Goal: Check status: Check status

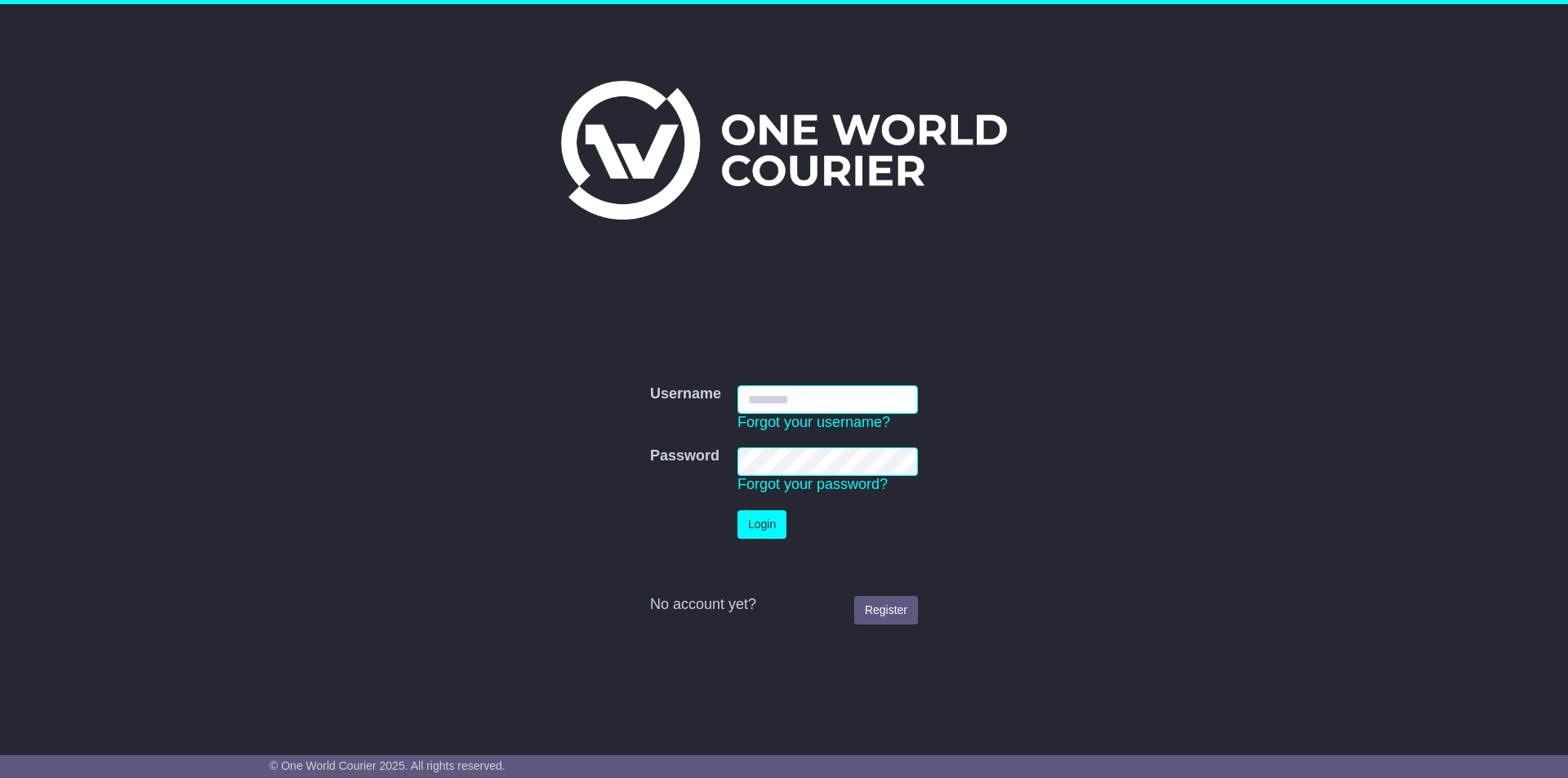
click at [885, 405] on input "Username" at bounding box center [827, 399] width 181 height 28
type input "**********"
click button "Login" at bounding box center [761, 524] width 49 height 28
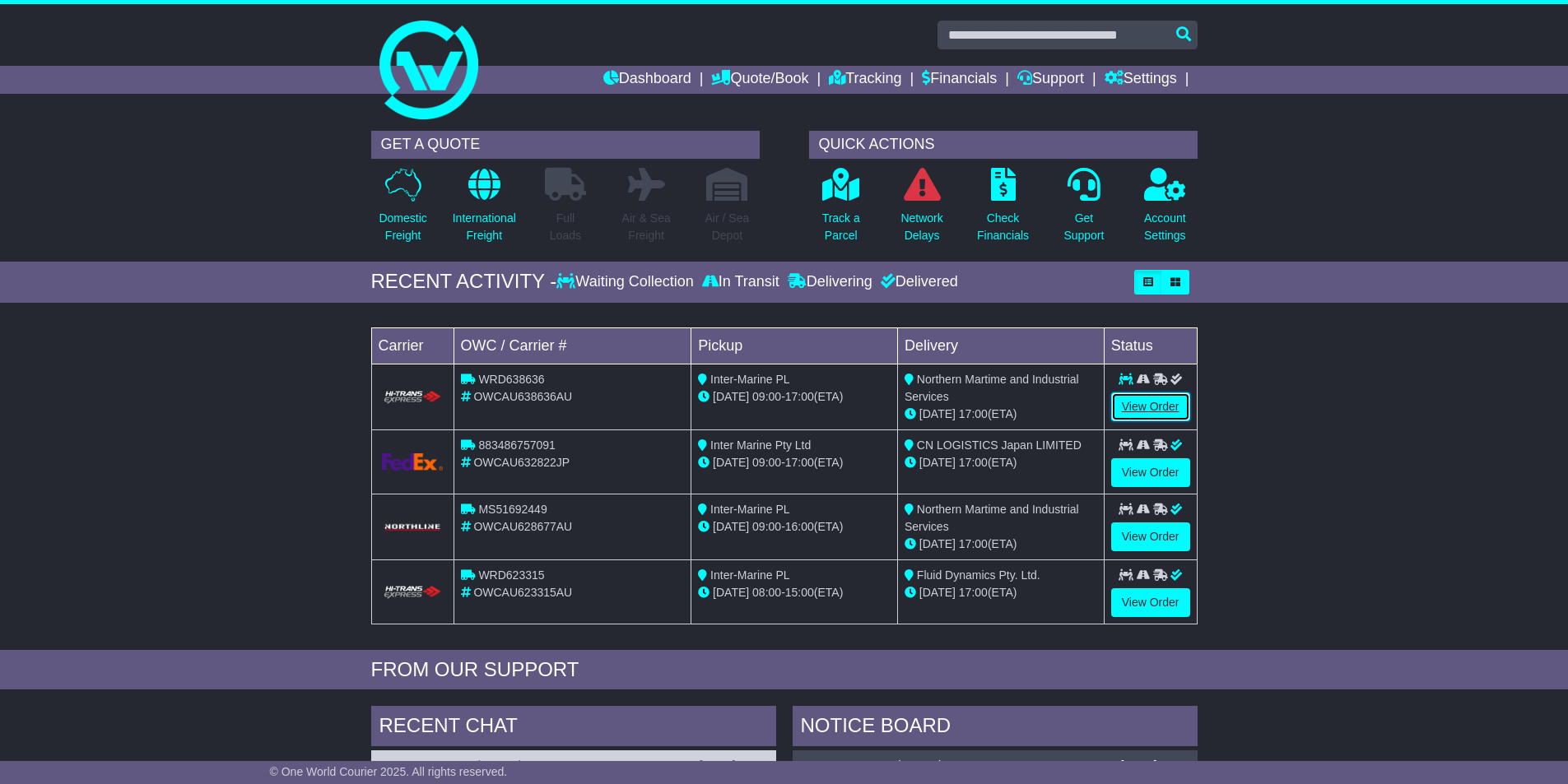
click at [1152, 400] on link "View Order" at bounding box center [1150, 406] width 79 height 28
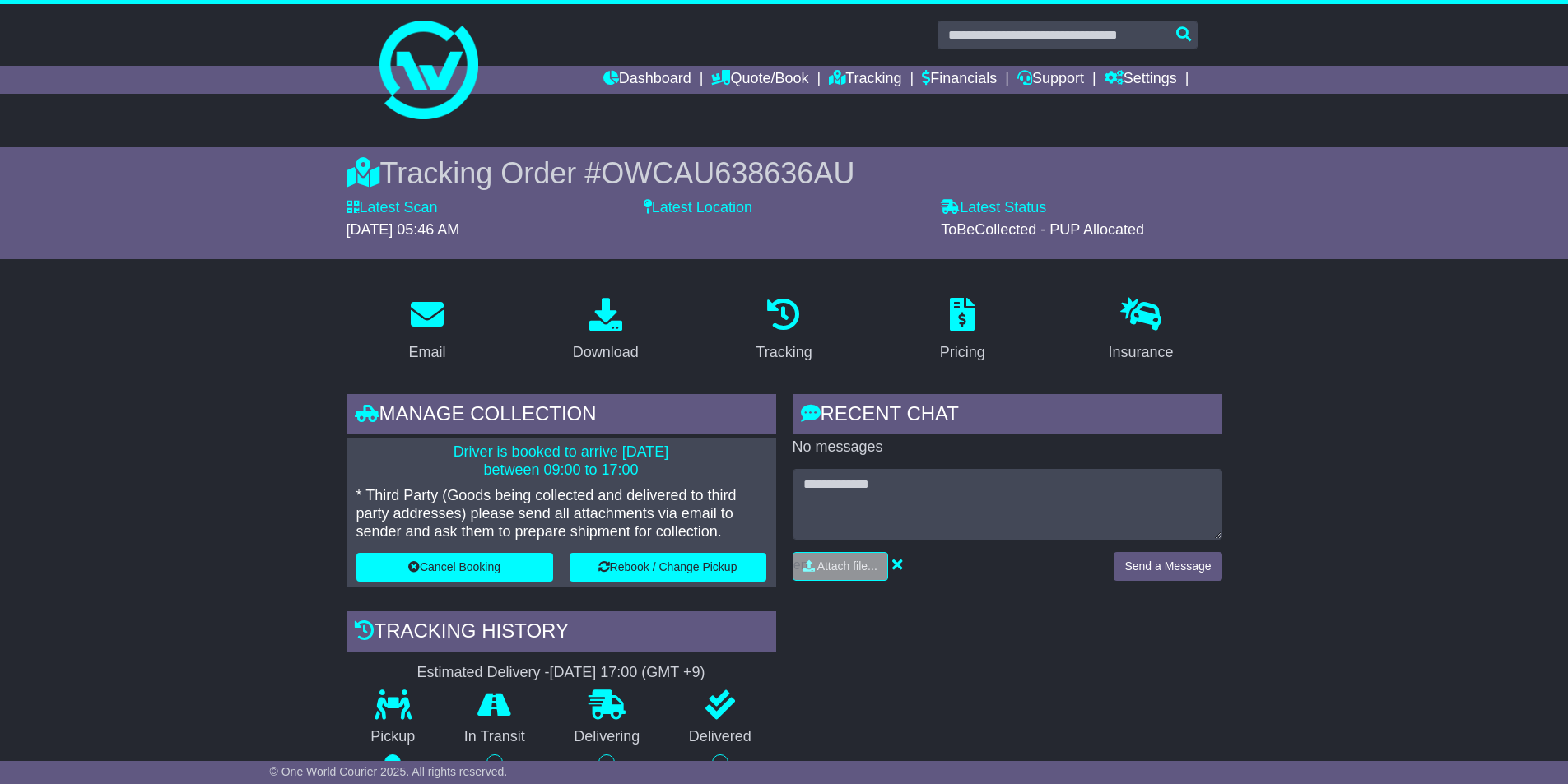
scroll to position [165, 0]
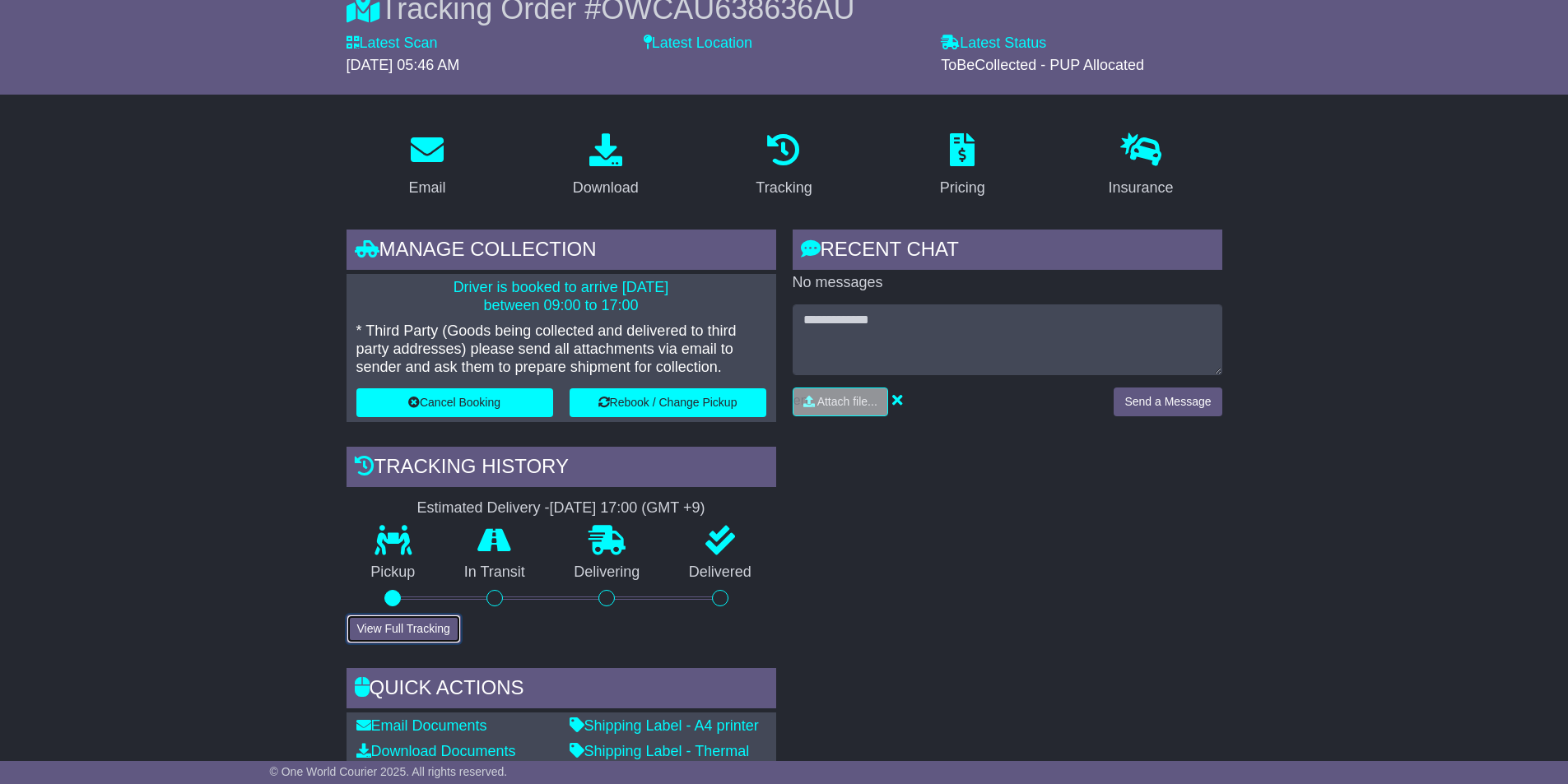
click at [443, 630] on button "View Full Tracking" at bounding box center [403, 629] width 114 height 28
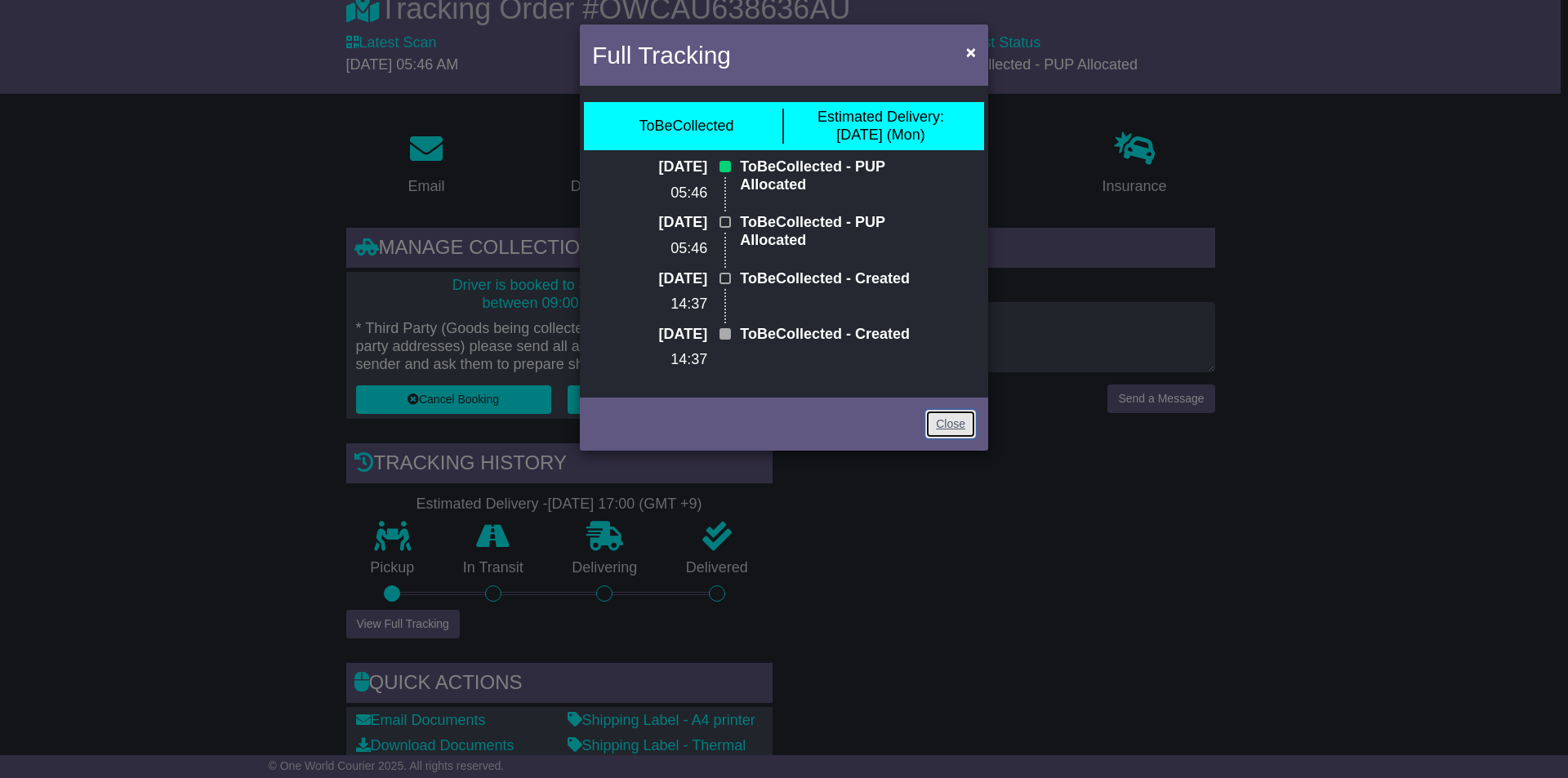
click at [960, 439] on link "Close" at bounding box center [950, 423] width 51 height 28
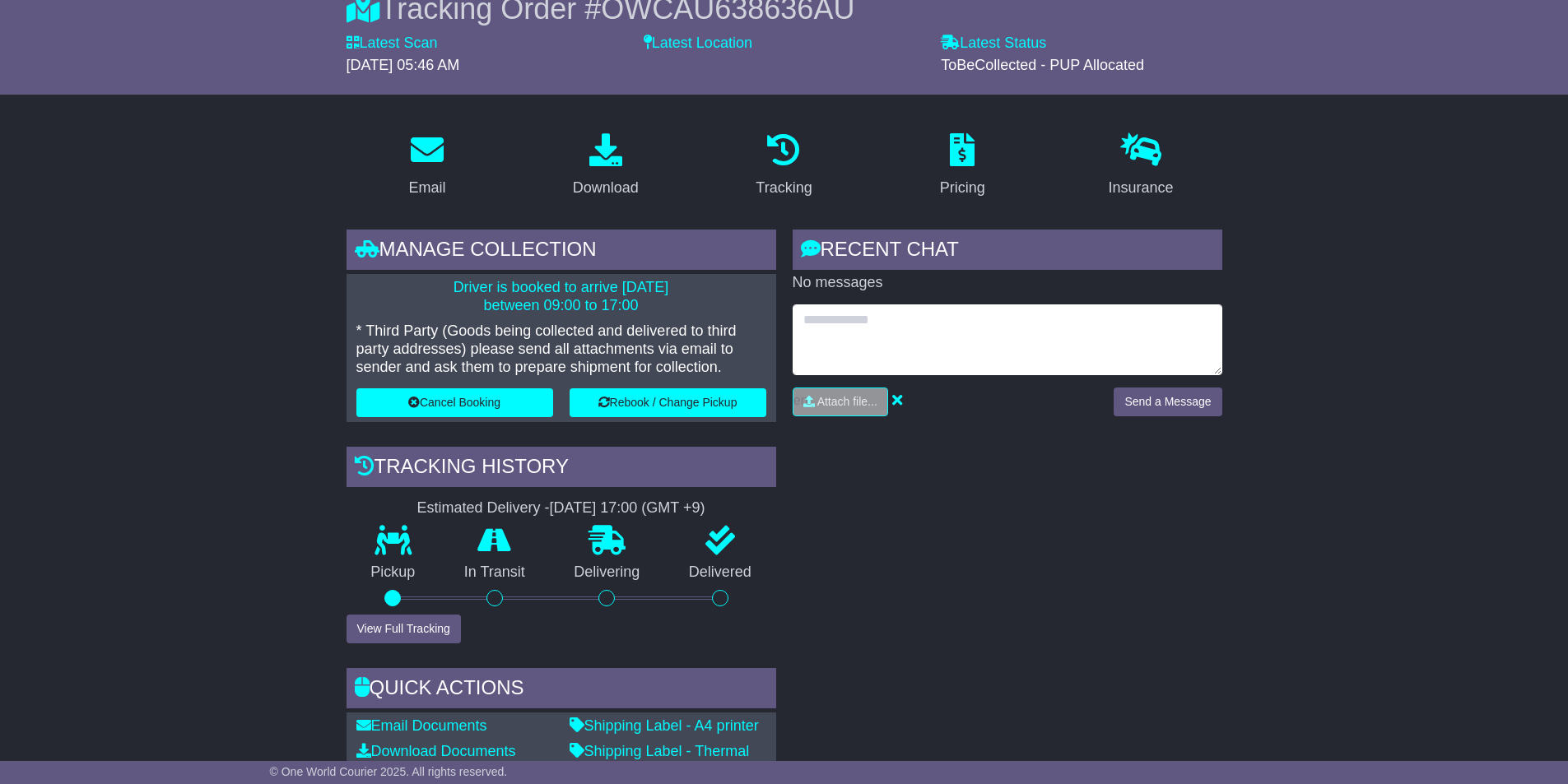
click at [998, 332] on textarea at bounding box center [1006, 339] width 429 height 71
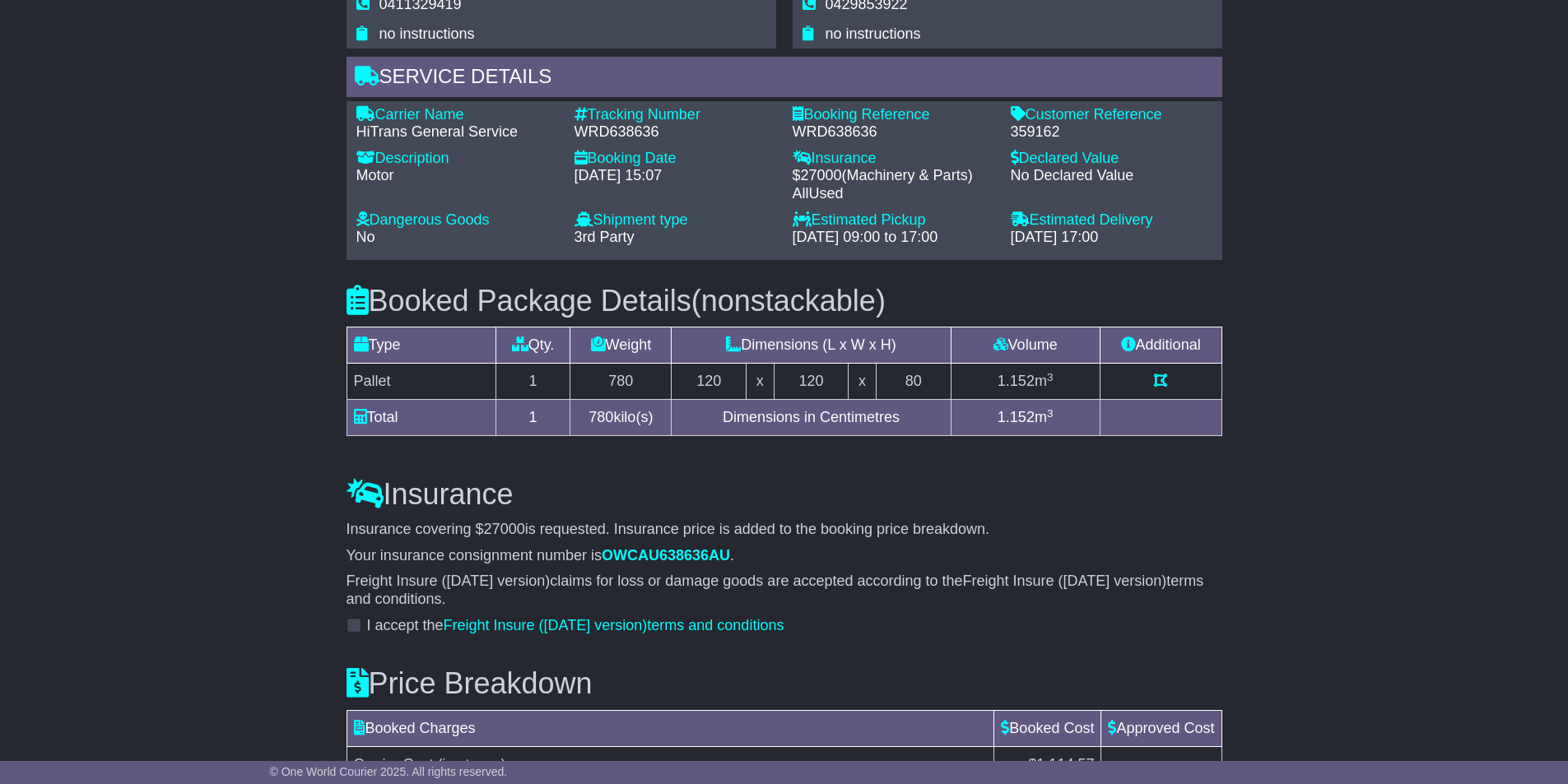
scroll to position [1399, 0]
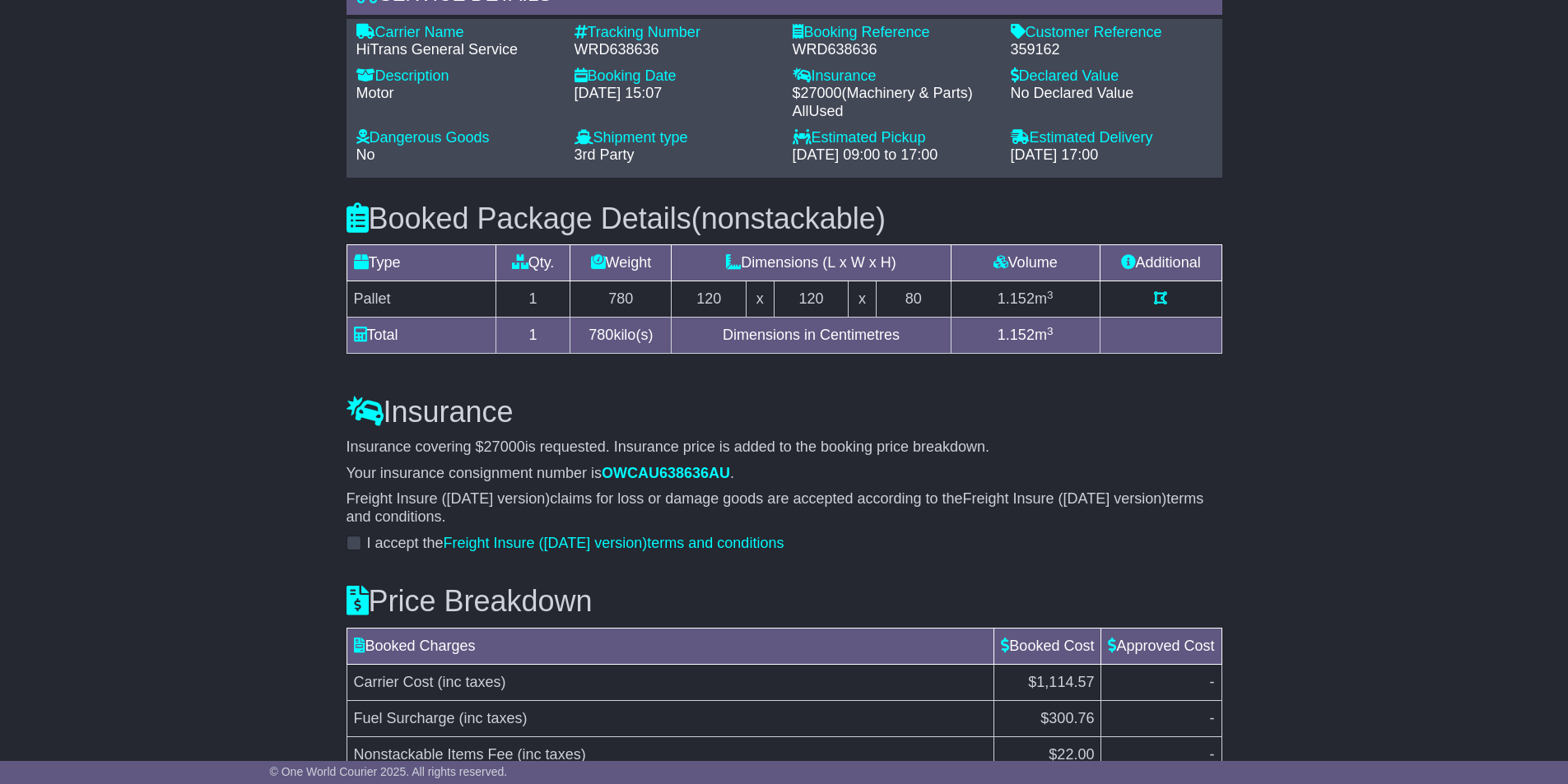
type textarea "**********"
click at [367, 548] on label "I accept the Freight Insure (Nov 2024 version) terms and conditions" at bounding box center [575, 543] width 417 height 18
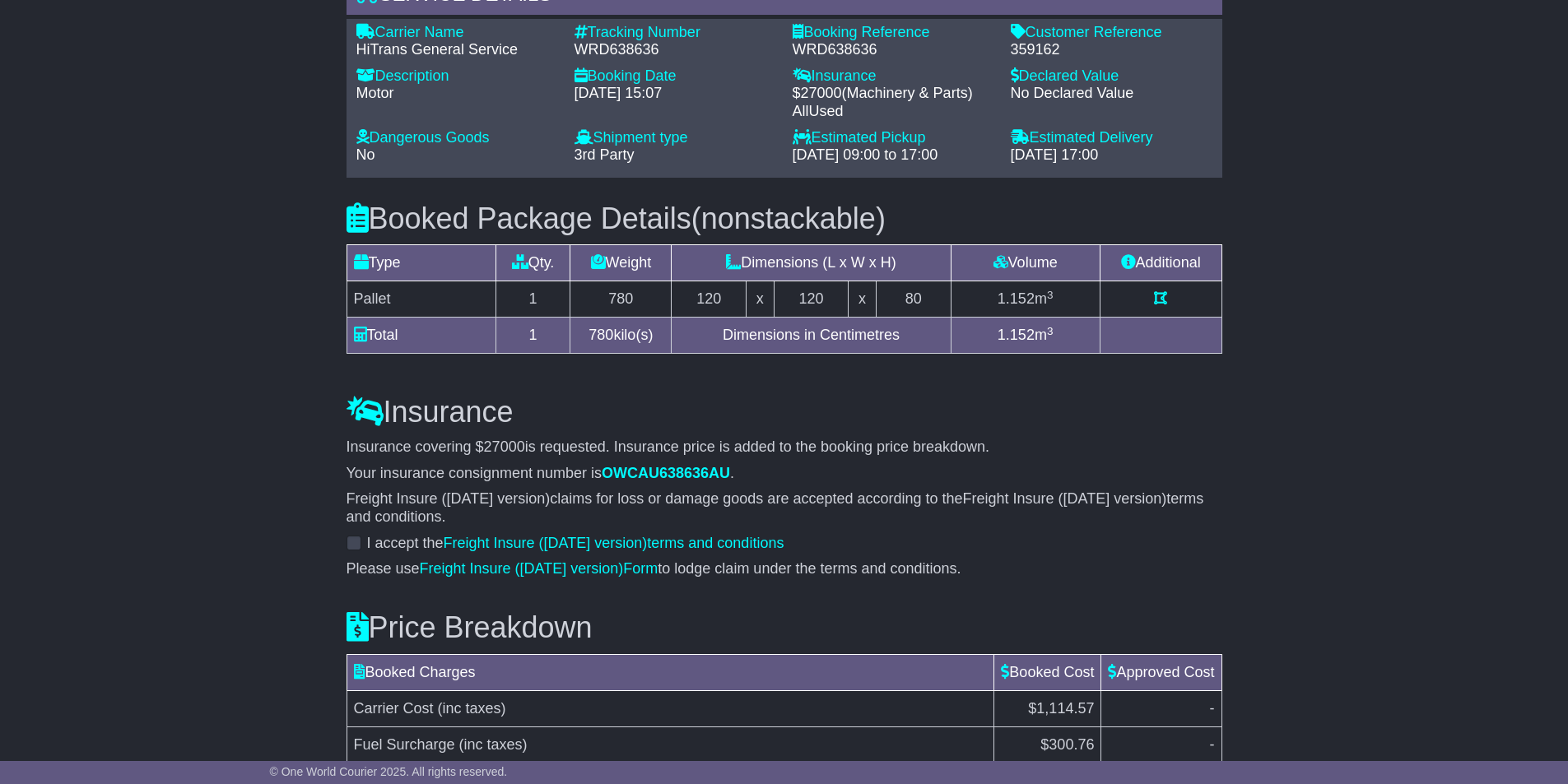
click at [367, 548] on label "I accept the Freight Insure (Nov 2024 version) terms and conditions" at bounding box center [575, 543] width 417 height 18
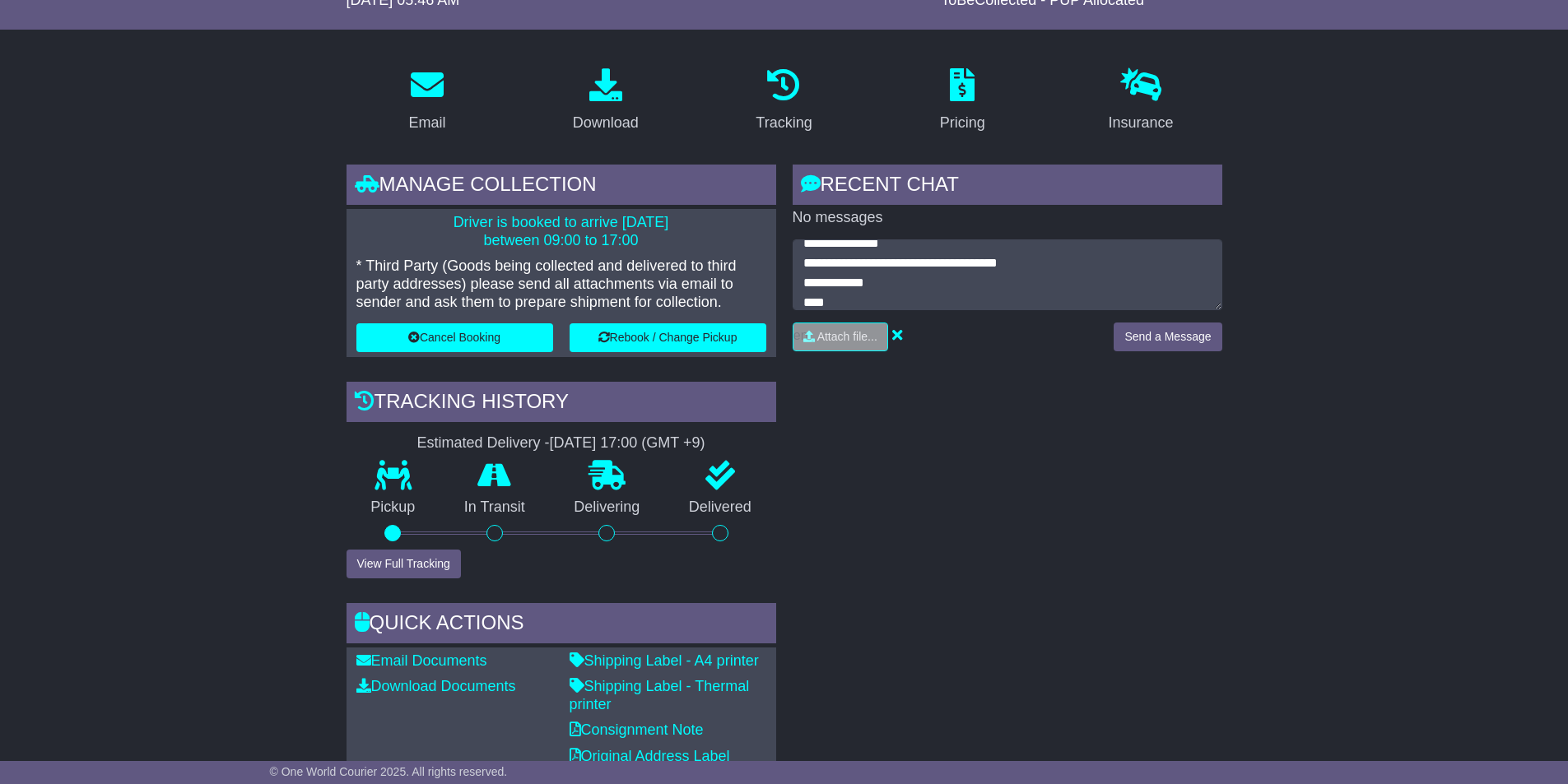
scroll to position [559, 0]
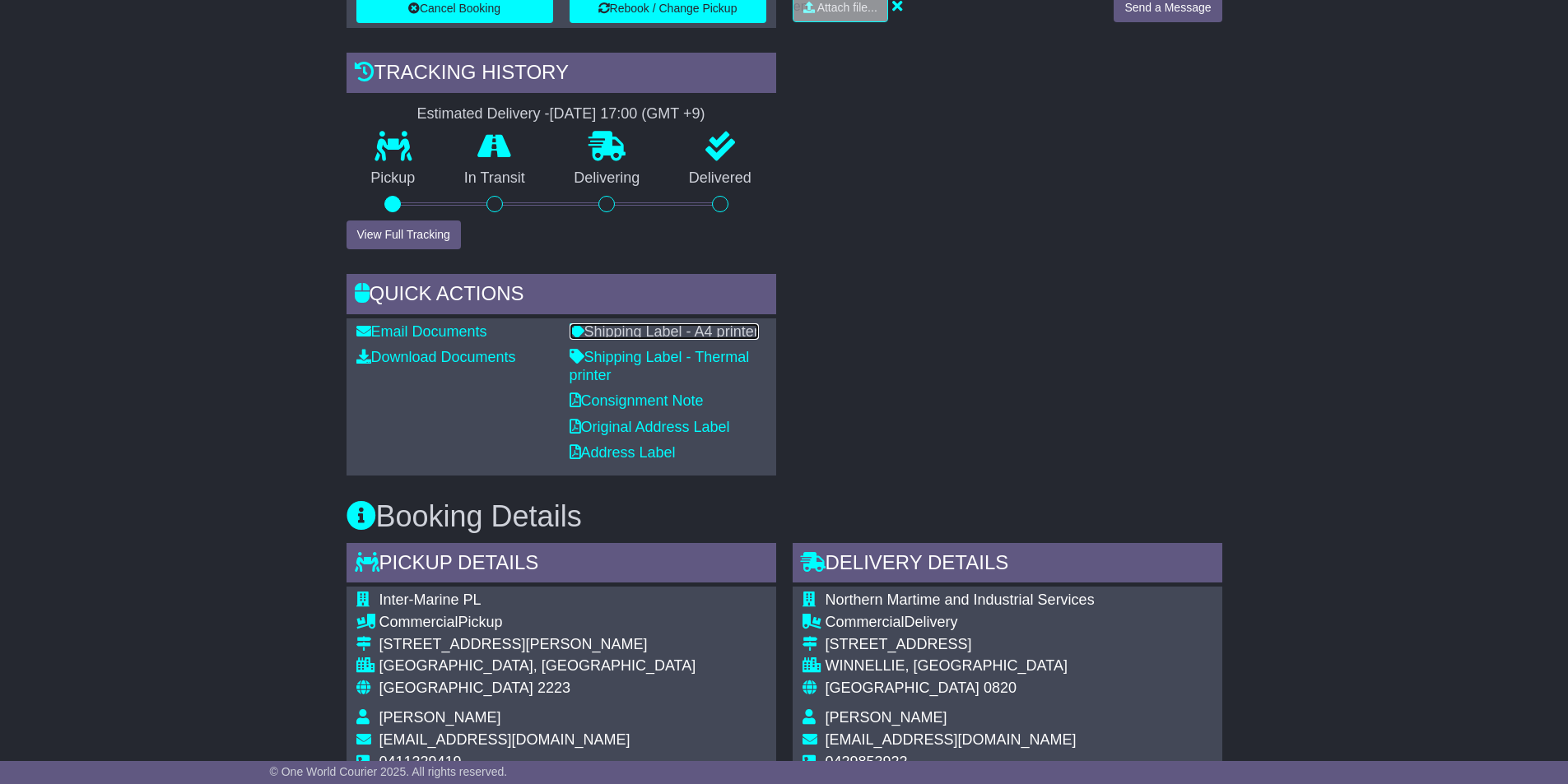
click at [687, 334] on link "Shipping Label - A4 printer" at bounding box center [663, 331] width 189 height 16
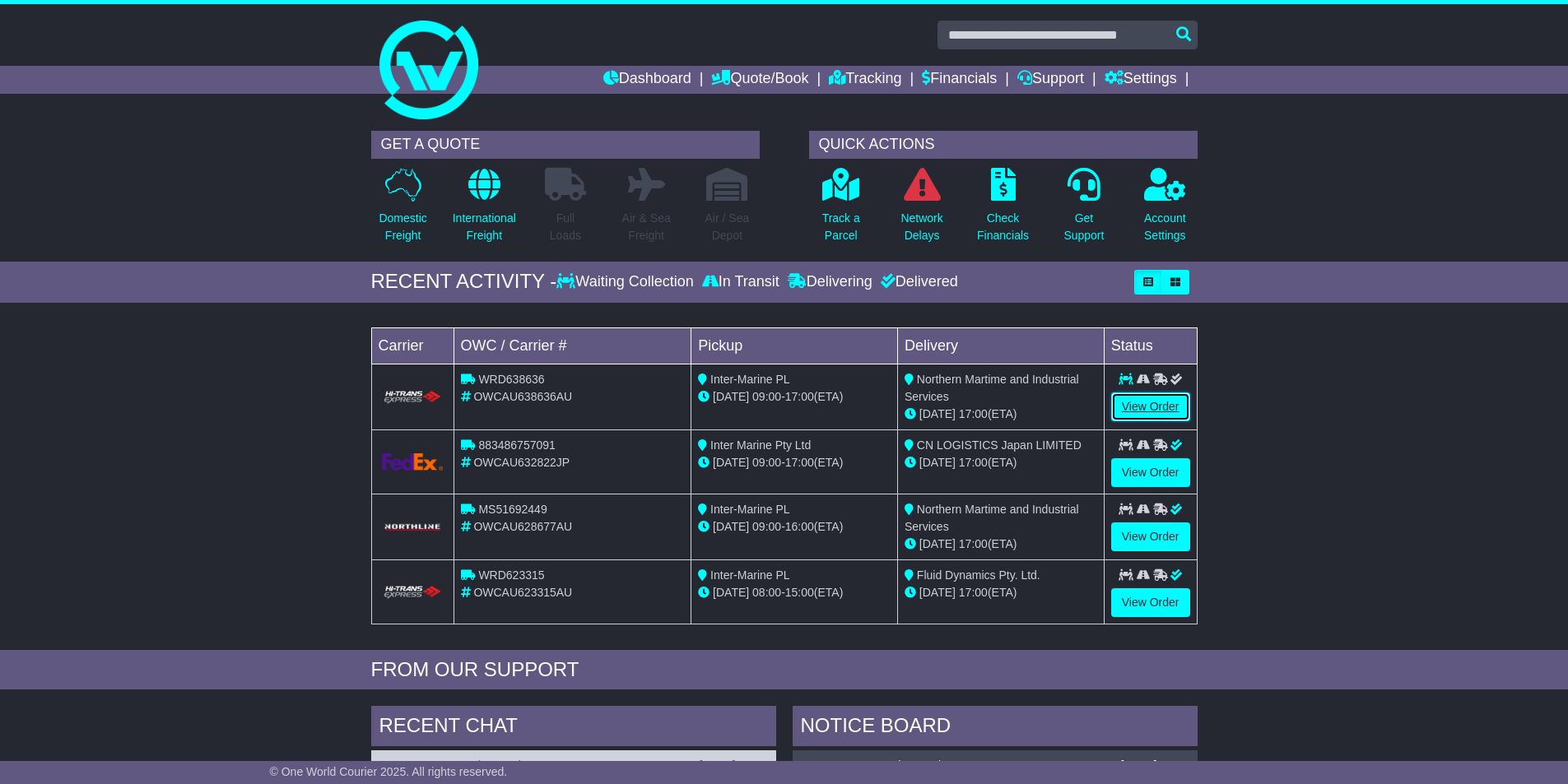
click at [783, 401] on link "View Order" at bounding box center [1150, 406] width 79 height 28
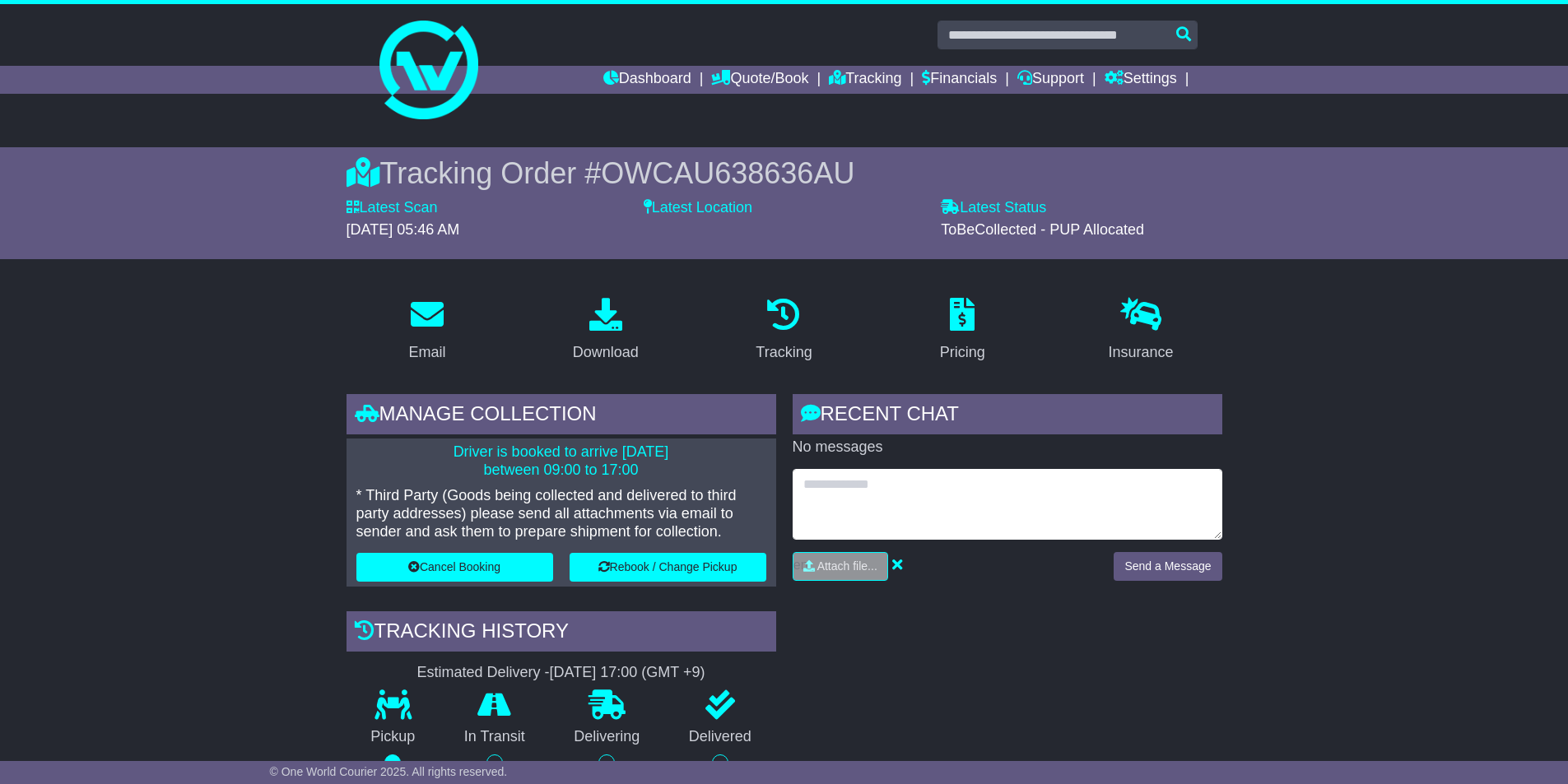
click at [945, 522] on textarea at bounding box center [1006, 504] width 429 height 71
type textarea "**********"
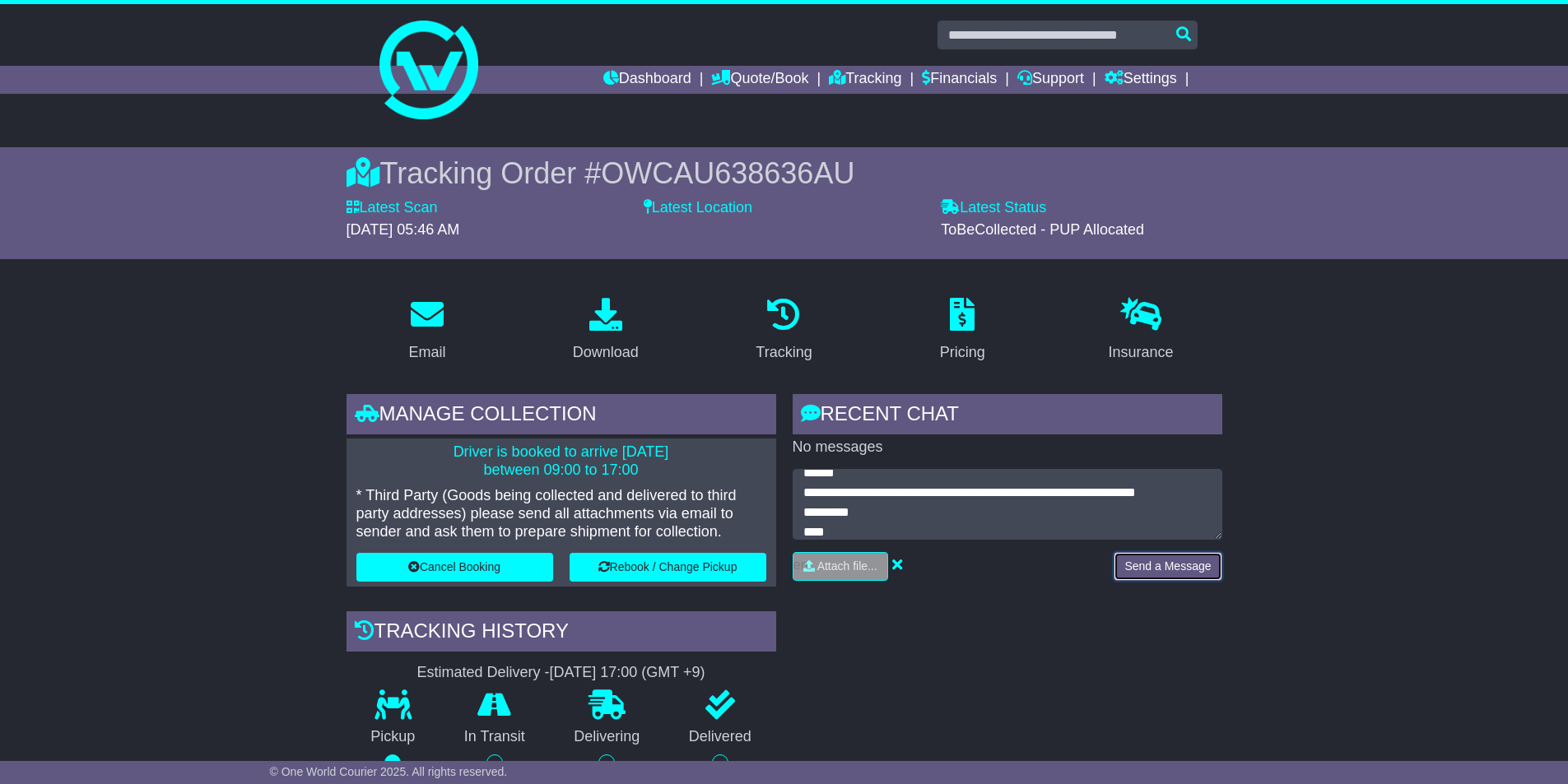
click at [1146, 576] on button "Send a Message" at bounding box center [1167, 566] width 108 height 28
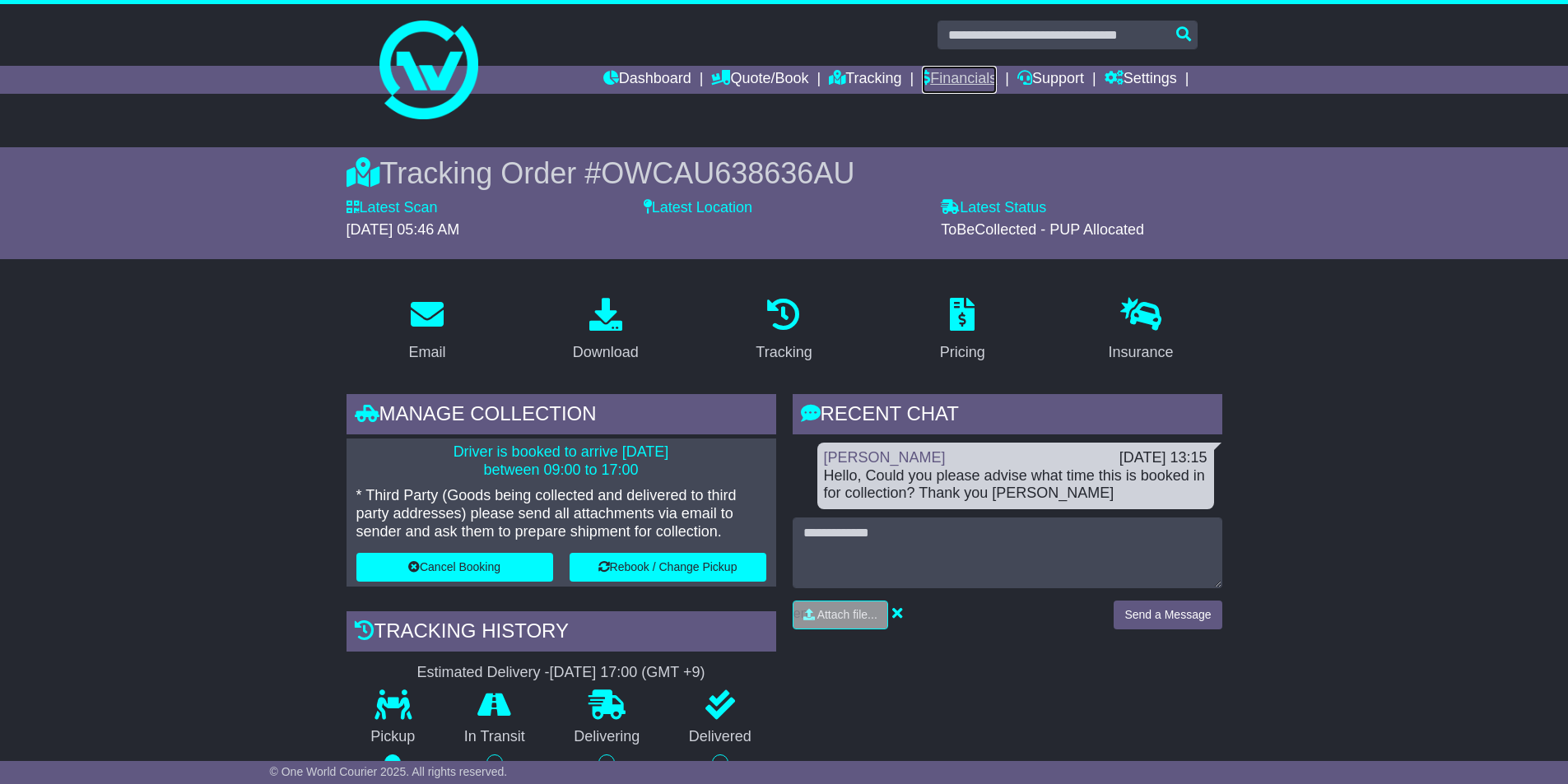
click at [922, 77] on icon at bounding box center [926, 77] width 9 height 15
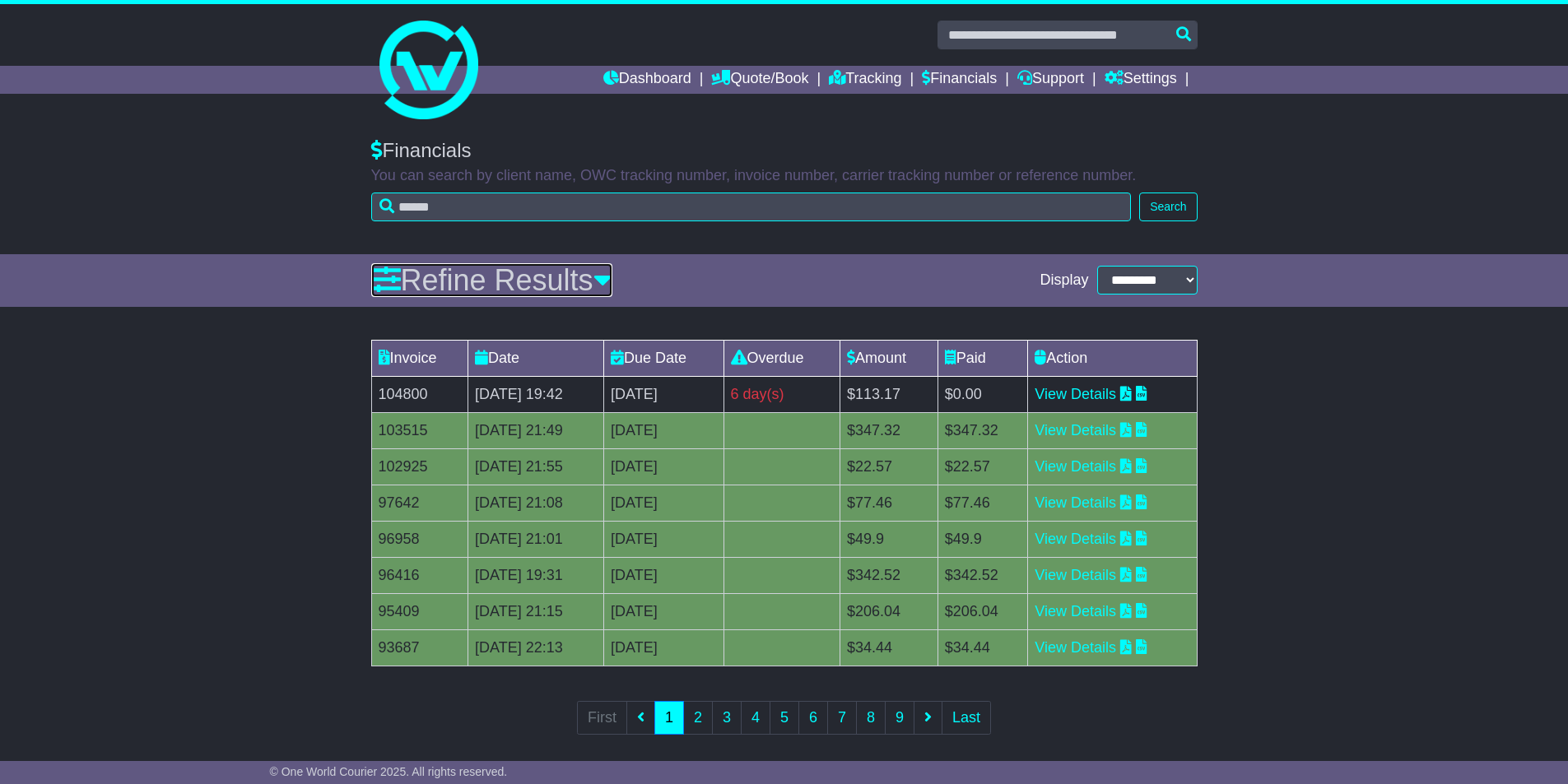
click at [613, 288] on icon at bounding box center [603, 280] width 19 height 29
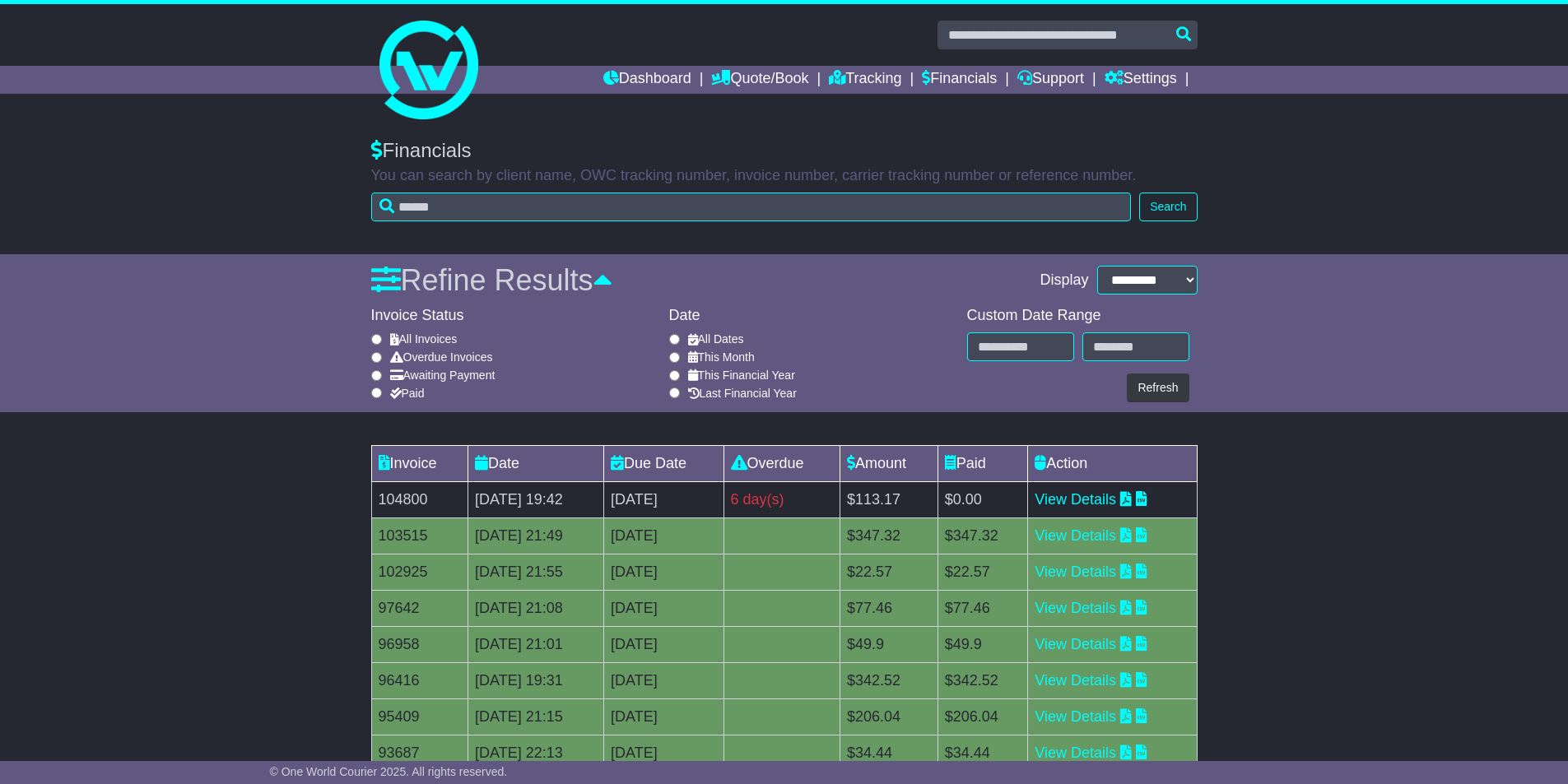
click at [431, 376] on label "Awaiting Payment" at bounding box center [443, 376] width 105 height 14
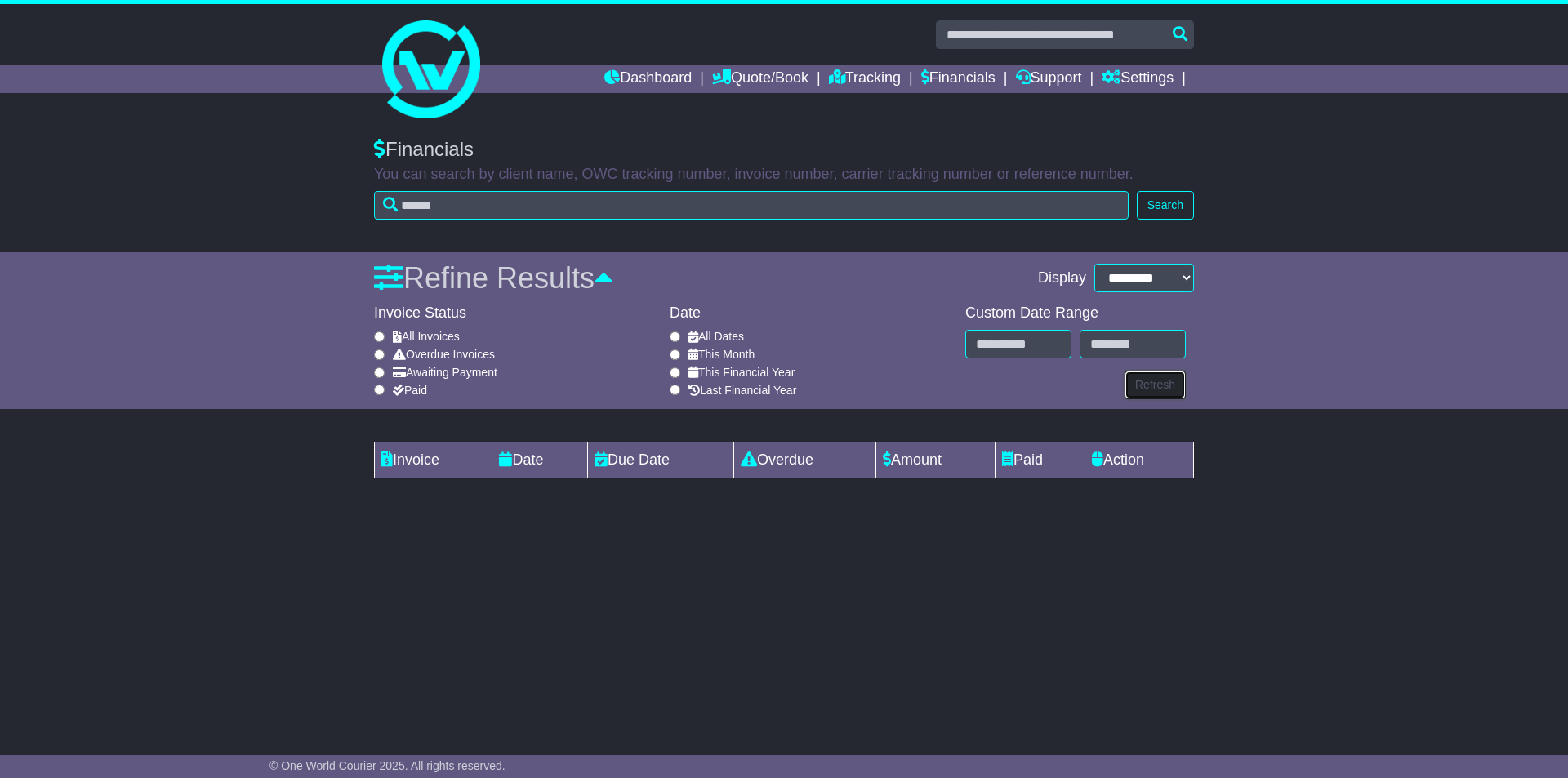
click at [1178, 383] on button "Refresh" at bounding box center [1155, 385] width 61 height 28
click at [928, 520] on div "**********" at bounding box center [784, 425] width 1568 height 607
click at [906, 76] on li "Tracking" at bounding box center [875, 79] width 93 height 27
click at [929, 76] on link "Financials" at bounding box center [958, 79] width 75 height 27
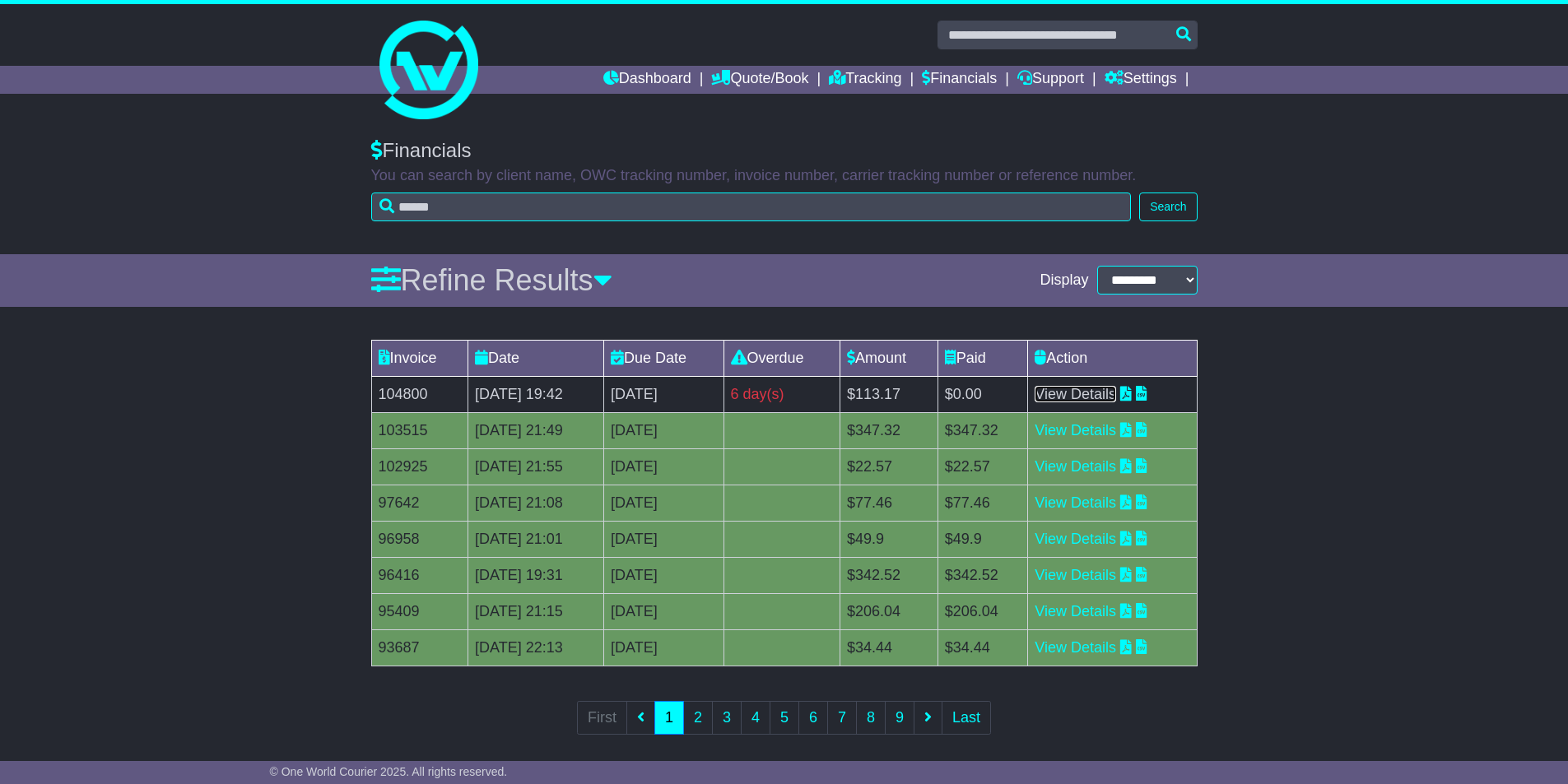
click at [1094, 394] on link "View Details" at bounding box center [1075, 394] width 81 height 16
click at [632, 80] on link "Dashboard" at bounding box center [647, 79] width 88 height 28
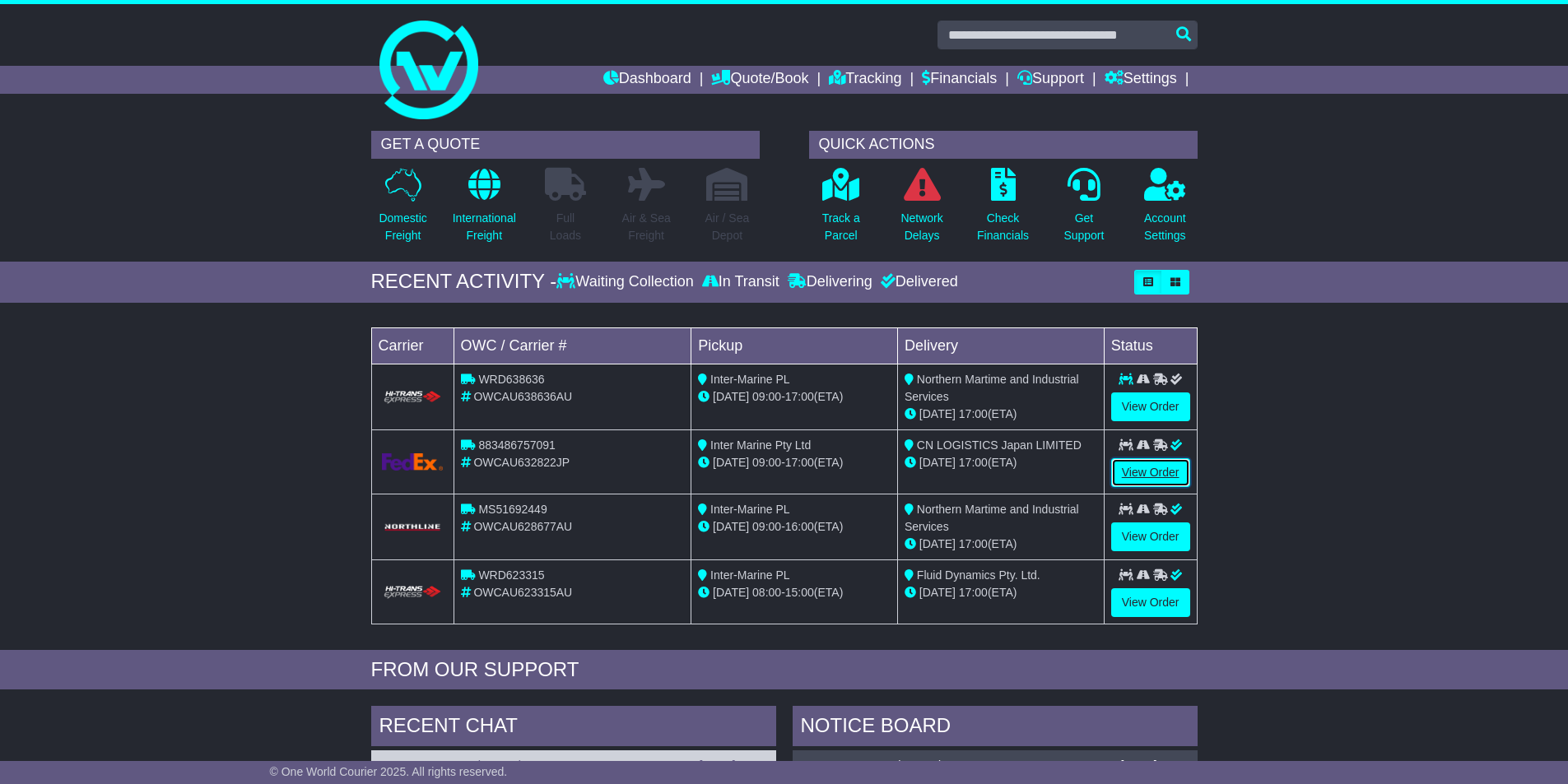
click at [1136, 465] on link "View Order" at bounding box center [1150, 472] width 79 height 28
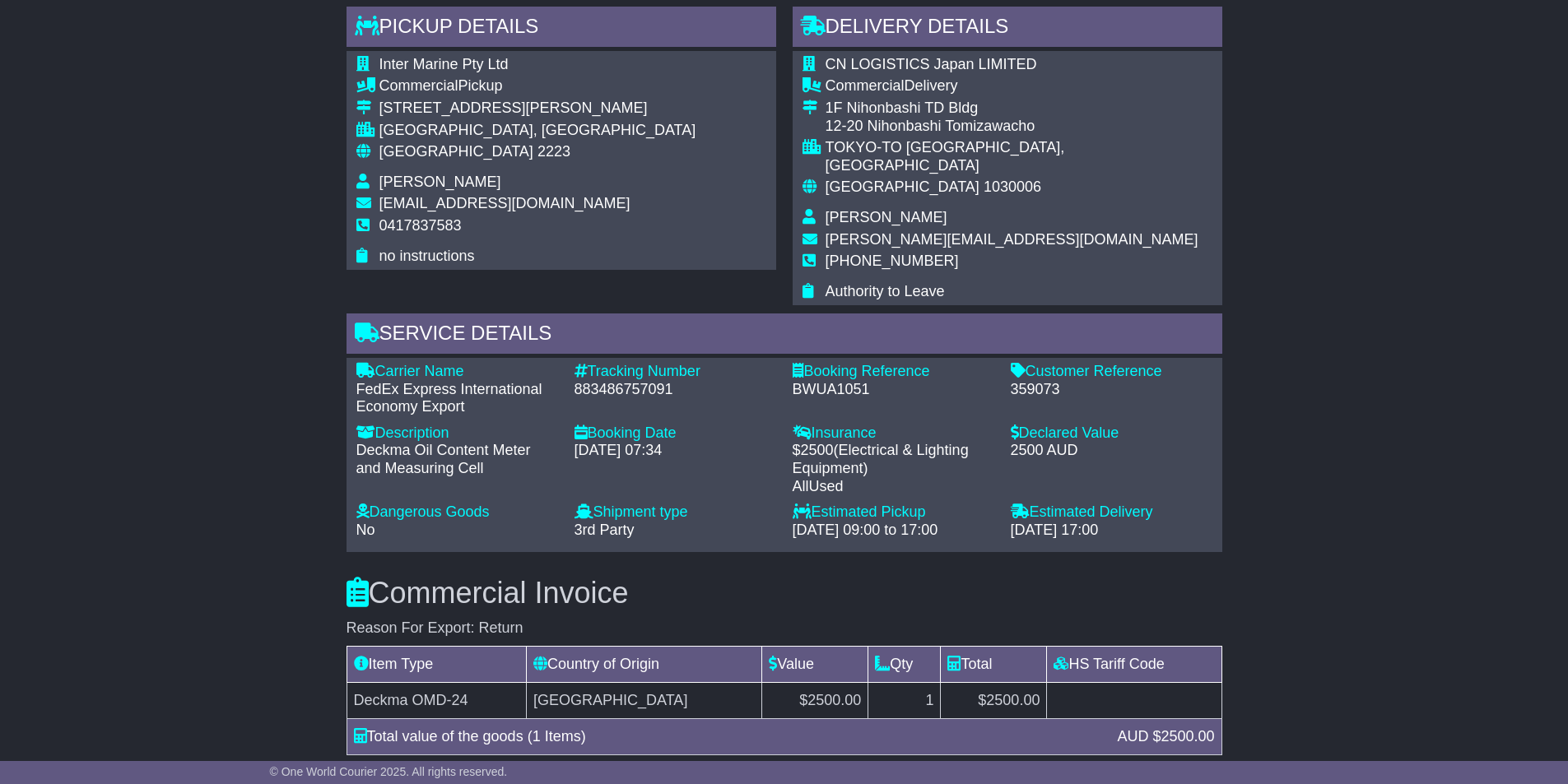
scroll to position [932, 0]
